Goal: Task Accomplishment & Management: Manage account settings

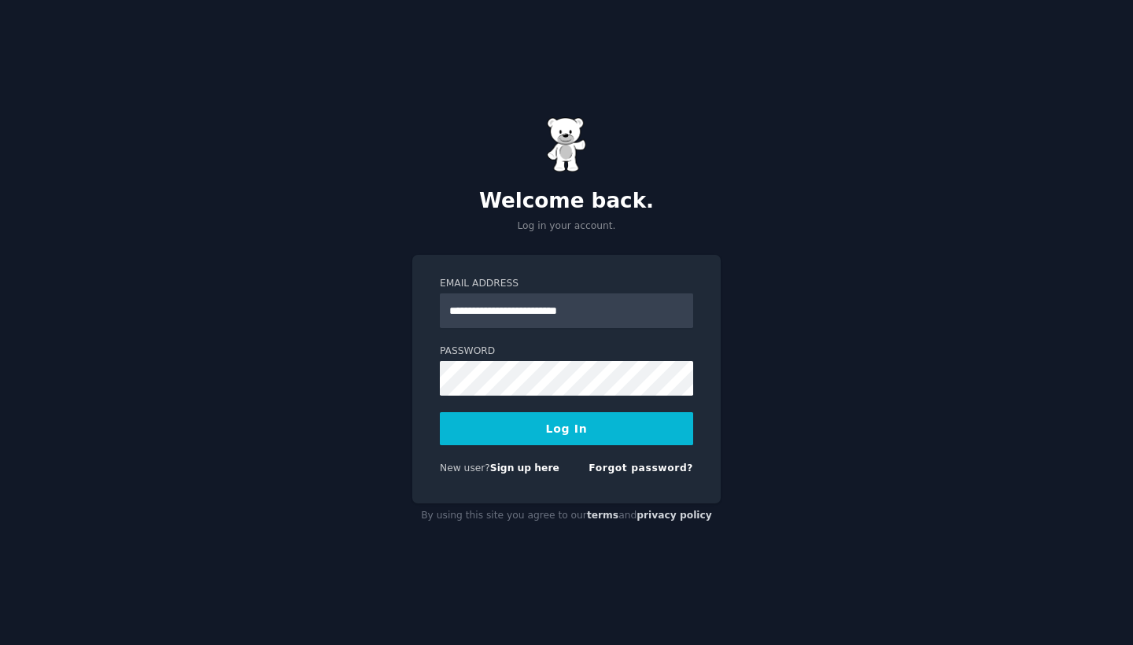
click at [586, 419] on button "Log In" at bounding box center [566, 428] width 253 height 33
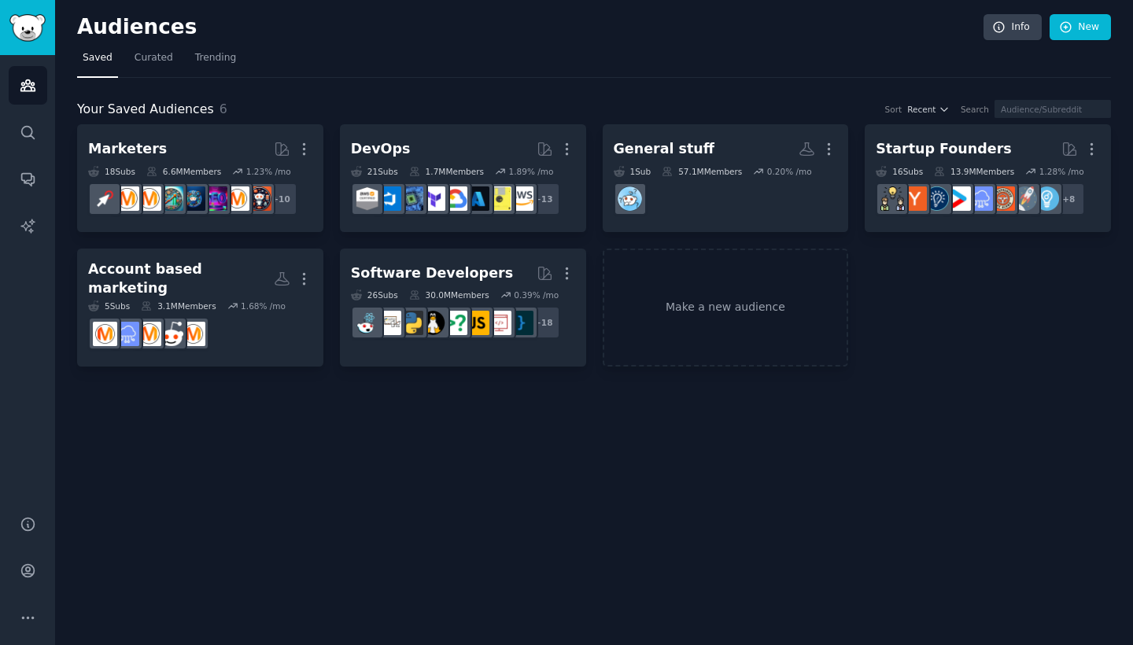
click at [75, 566] on div "Audiences Info New Saved Curated Trending Your Saved Audiences 6 Sort Recent Se…" at bounding box center [594, 322] width 1078 height 645
click at [26, 573] on icon "Sidebar" at bounding box center [28, 571] width 17 height 17
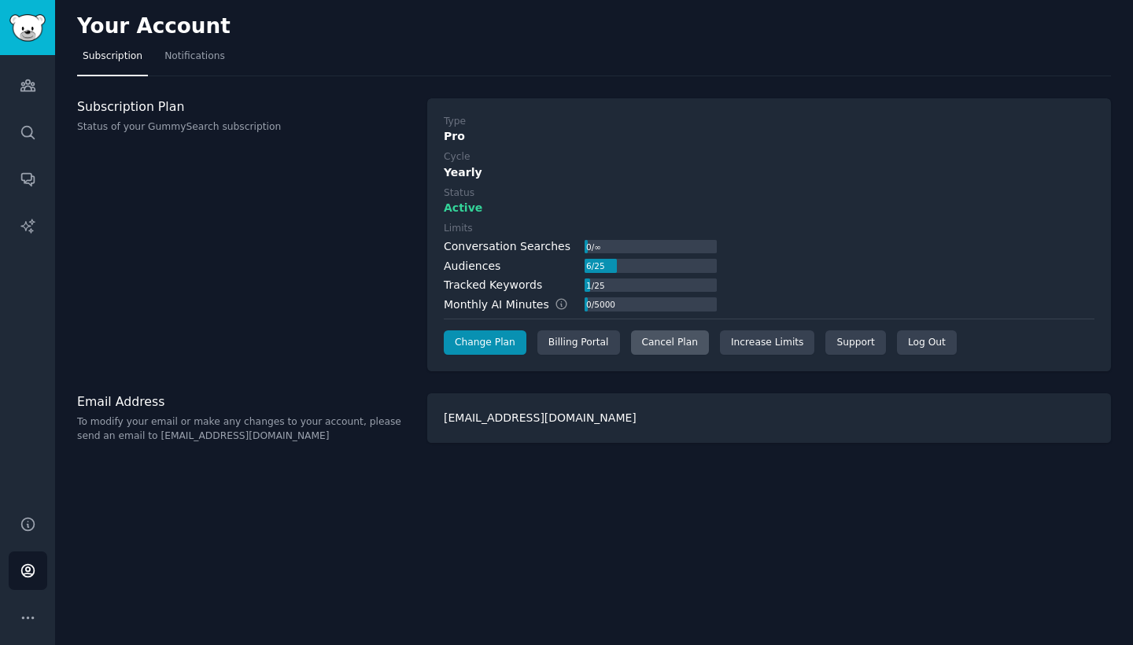
click at [654, 339] on div "Cancel Plan" at bounding box center [670, 343] width 78 height 25
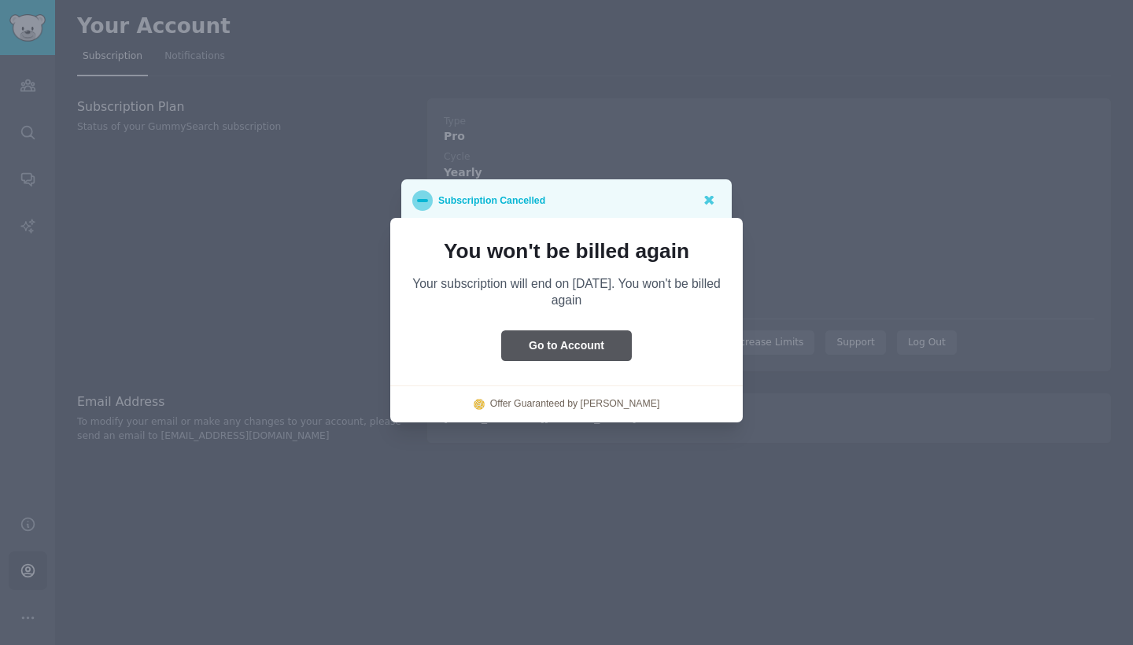
click at [597, 342] on button "Go to Account" at bounding box center [566, 346] width 131 height 31
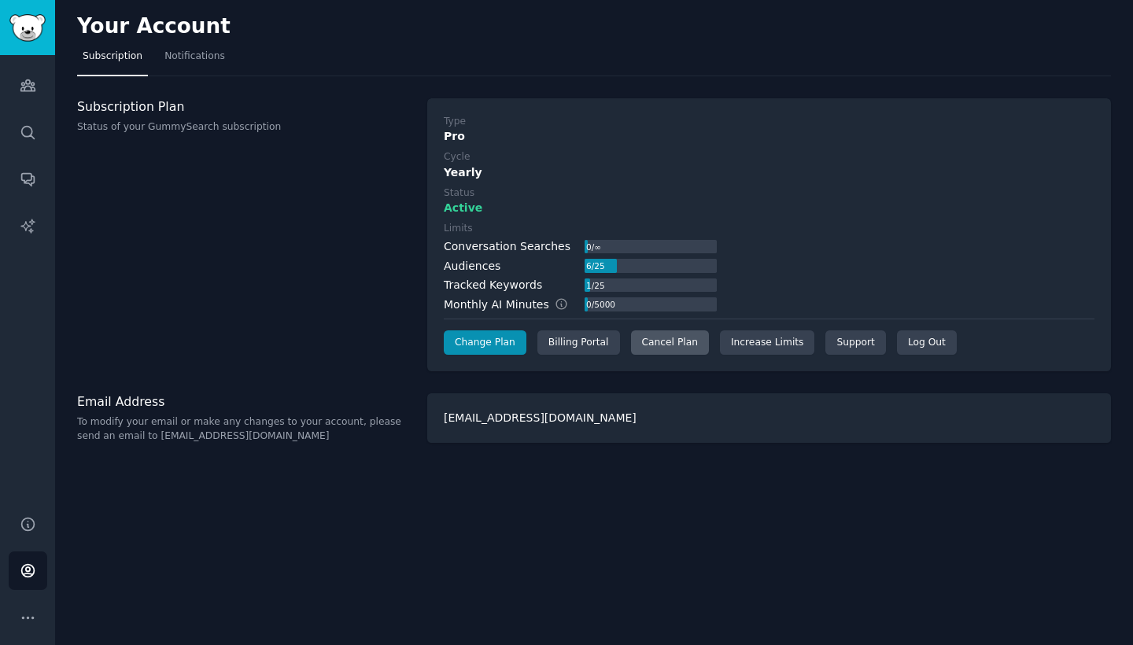
click at [661, 347] on div "Cancel Plan" at bounding box center [670, 343] width 78 height 25
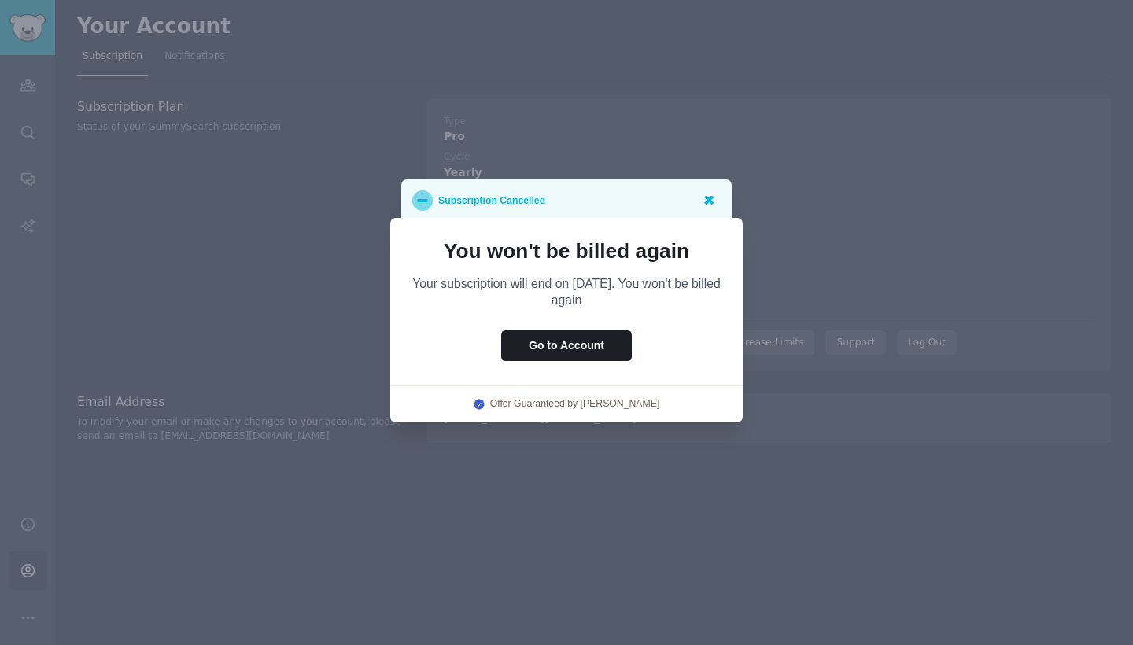
click at [706, 199] on icon at bounding box center [708, 200] width 9 height 9
